Goal: Task Accomplishment & Management: Manage account settings

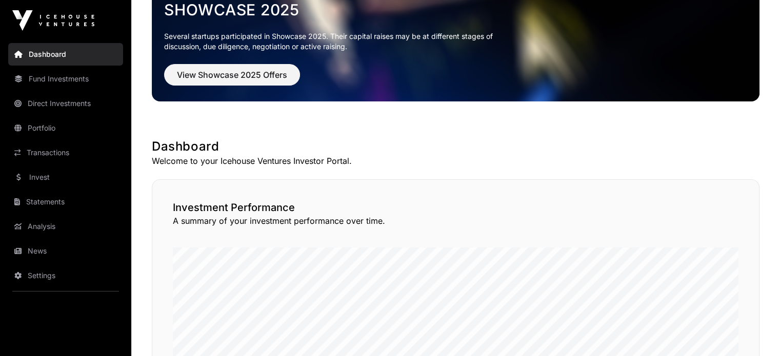
scroll to position [154, 0]
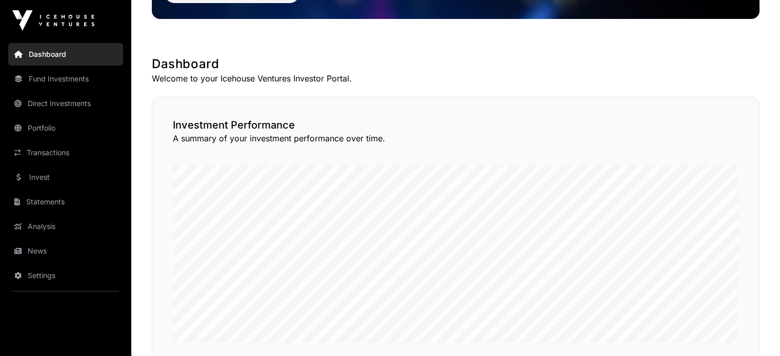
click at [62, 102] on link "Direct Investments" at bounding box center [65, 103] width 115 height 23
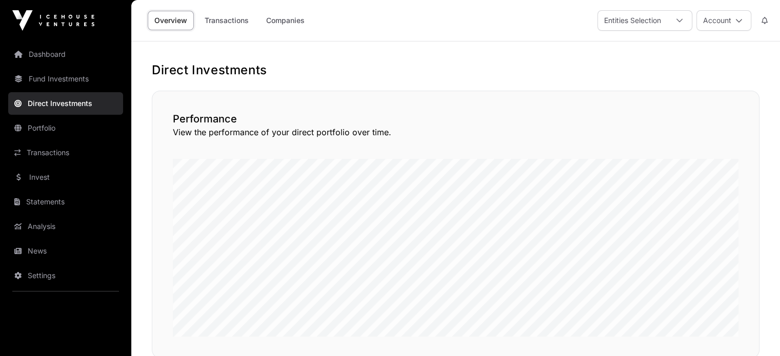
drag, startPoint x: 491, startPoint y: 34, endPoint x: 290, endPoint y: 22, distance: 202.0
click at [291, 18] on link "Companies" at bounding box center [286, 20] width 52 height 19
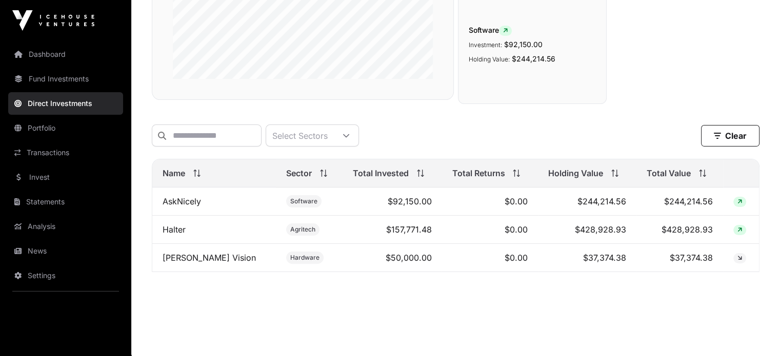
scroll to position [236, 0]
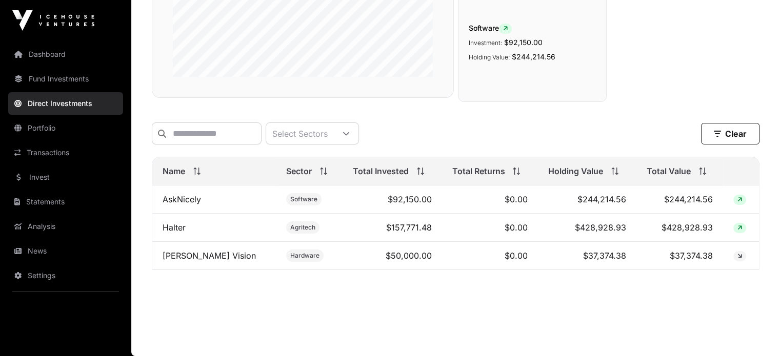
click at [175, 227] on link "Halter" at bounding box center [174, 228] width 23 height 10
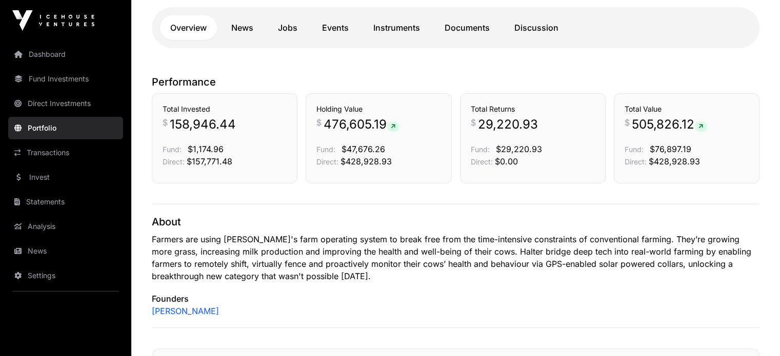
scroll to position [256, 0]
click at [62, 59] on link "Dashboard" at bounding box center [65, 54] width 115 height 23
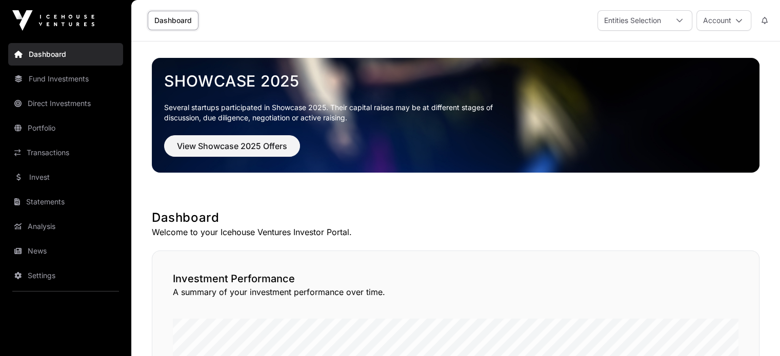
click at [726, 24] on button "Account" at bounding box center [724, 20] width 55 height 21
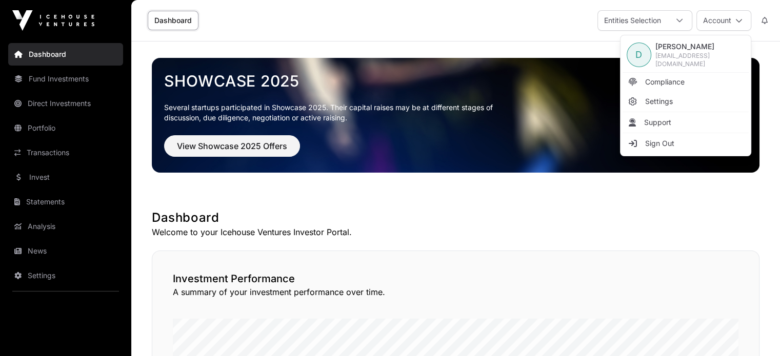
click at [675, 102] on link "Settings" at bounding box center [686, 101] width 126 height 18
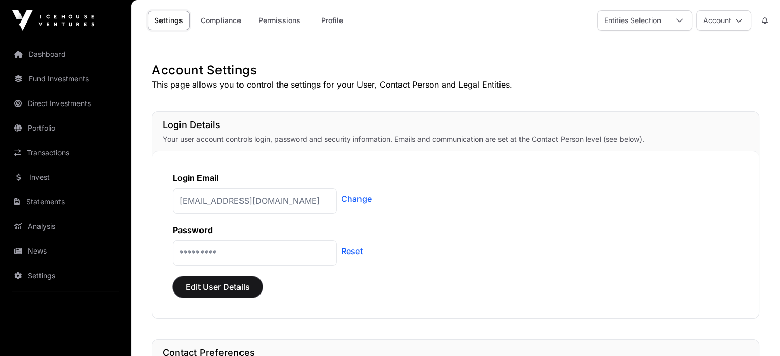
click at [229, 289] on span "Edit User Details" at bounding box center [218, 287] width 64 height 12
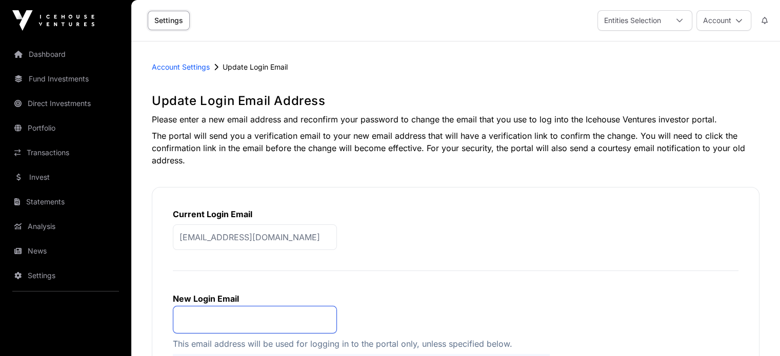
type input "**********"
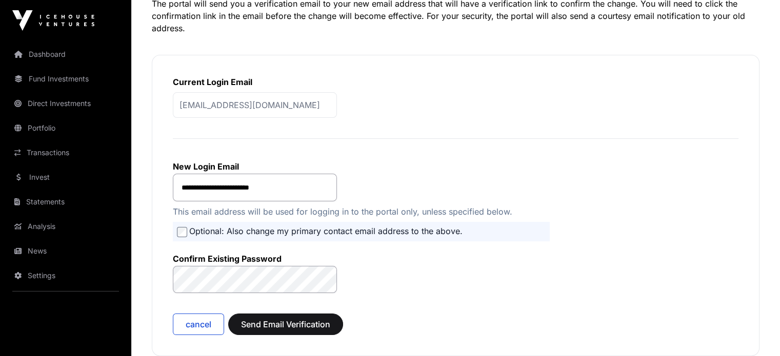
scroll to position [154, 0]
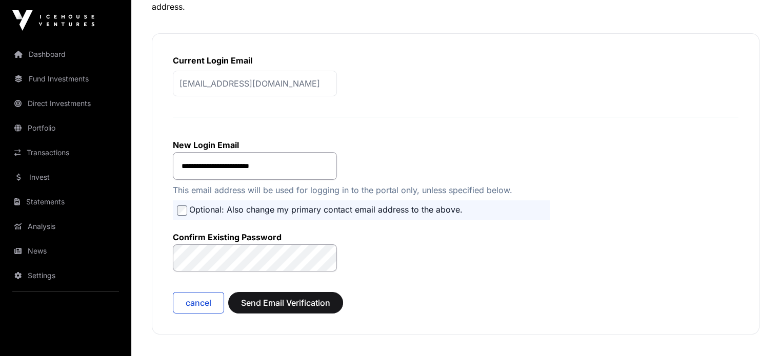
click at [454, 227] on form "**********" at bounding box center [456, 221] width 566 height 186
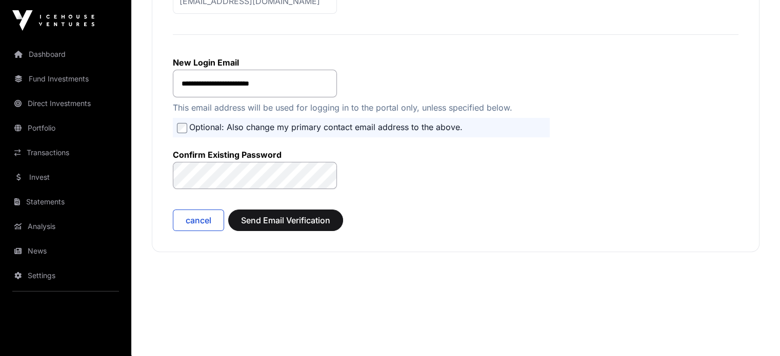
scroll to position [237, 0]
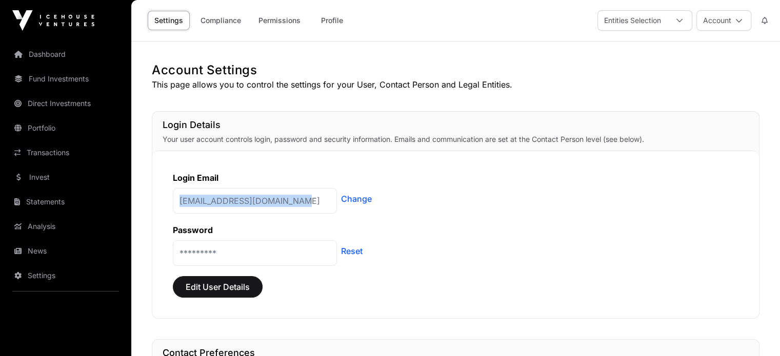
drag, startPoint x: 298, startPoint y: 199, endPoint x: 174, endPoint y: 211, distance: 124.2
click at [174, 211] on p "[EMAIL_ADDRESS][DOMAIN_NAME]" at bounding box center [255, 201] width 164 height 26
copy p "[EMAIL_ADDRESS][DOMAIN_NAME]"
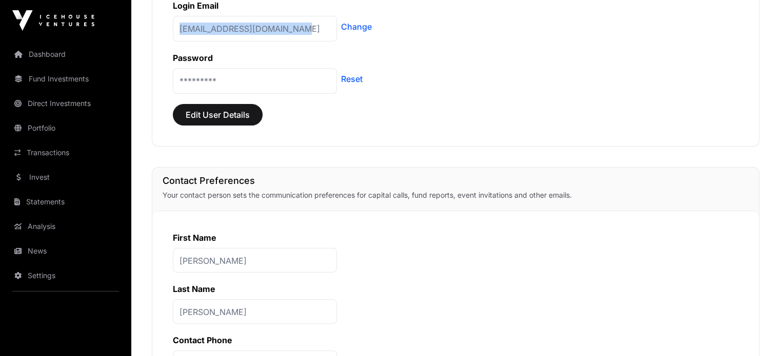
scroll to position [152, 0]
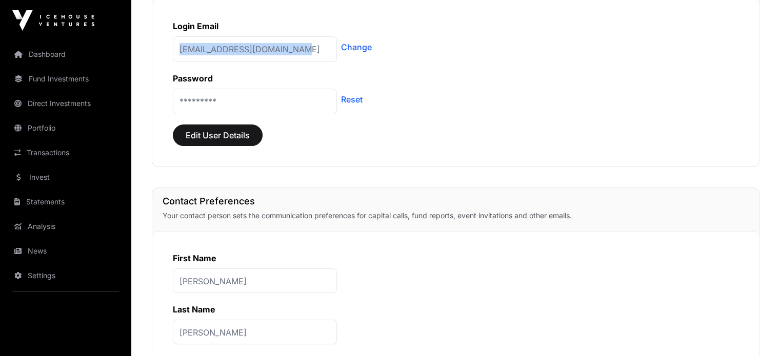
click at [347, 97] on link "Reset" at bounding box center [352, 99] width 22 height 12
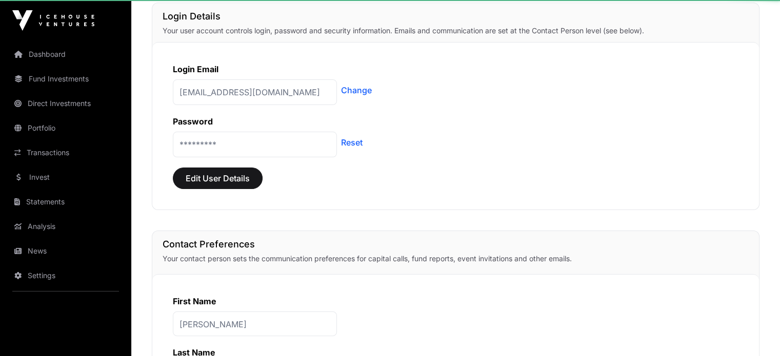
scroll to position [0, 0]
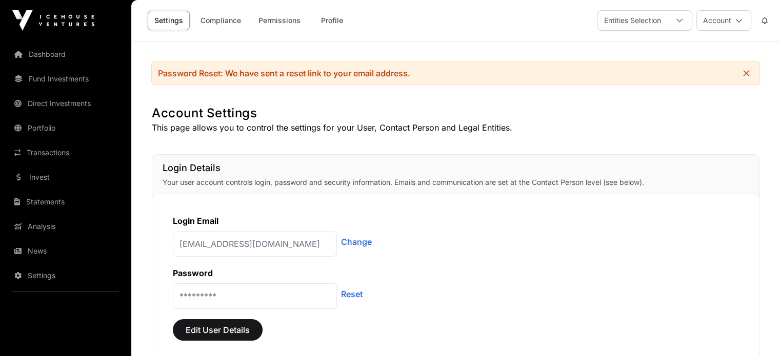
click at [58, 54] on link "Dashboard" at bounding box center [65, 54] width 115 height 23
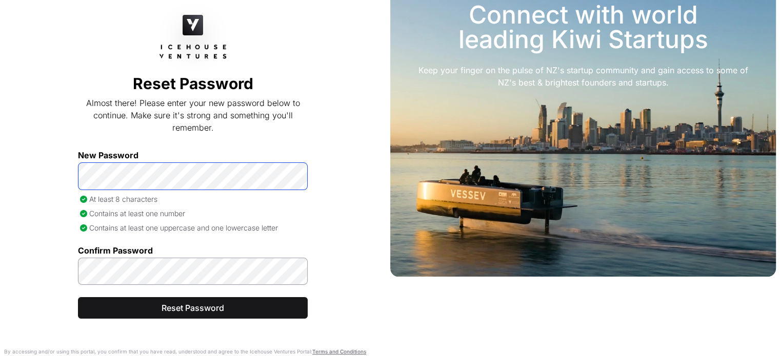
scroll to position [78, 0]
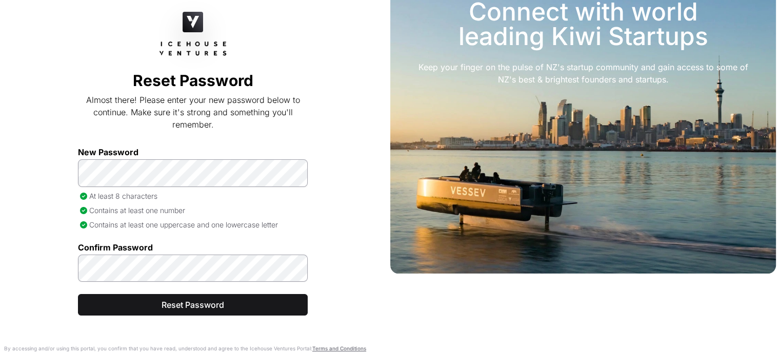
click at [353, 261] on div "Back Reset Password Almost there! Please enter your new password below to conti…" at bounding box center [193, 151] width 386 height 411
click at [231, 308] on span "Reset Password" at bounding box center [193, 305] width 204 height 12
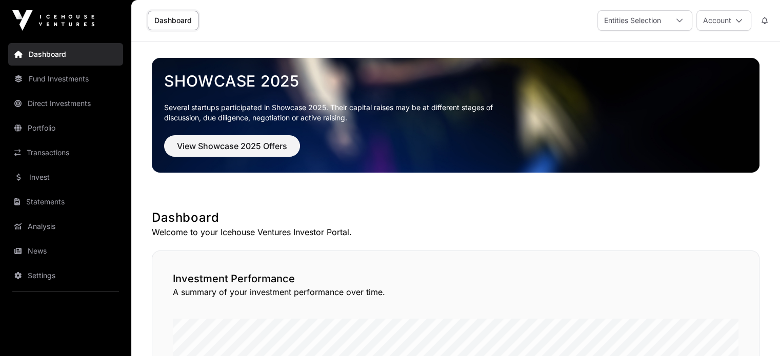
click at [55, 17] on img at bounding box center [53, 20] width 82 height 21
